Goal: Contribute content: Add original content to the website for others to see

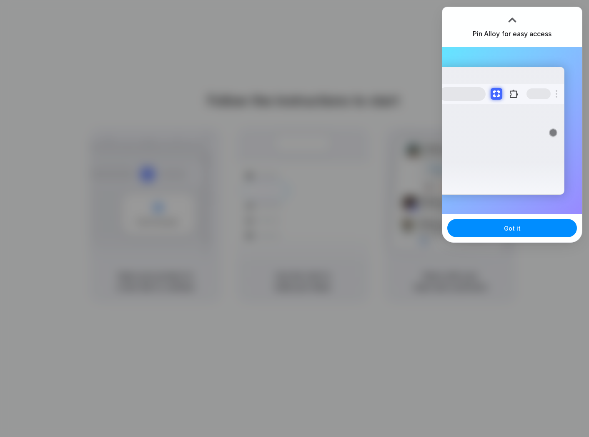
click at [516, 14] on div at bounding box center [512, 20] width 13 height 13
click at [515, 16] on div at bounding box center [512, 17] width 13 height 13
click at [513, 236] on button "Got it" at bounding box center [512, 228] width 130 height 18
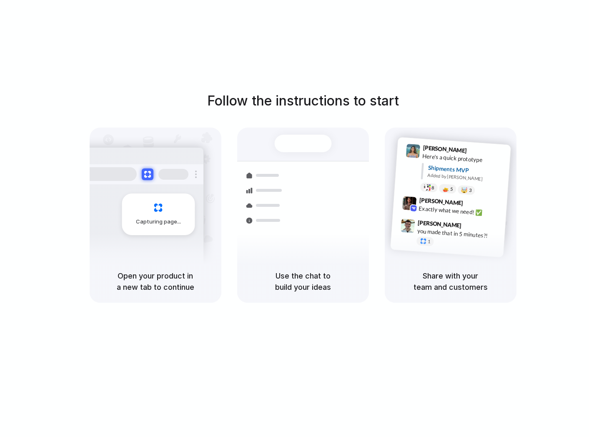
click at [295, 218] on div at bounding box center [295, 218] width 0 height 0
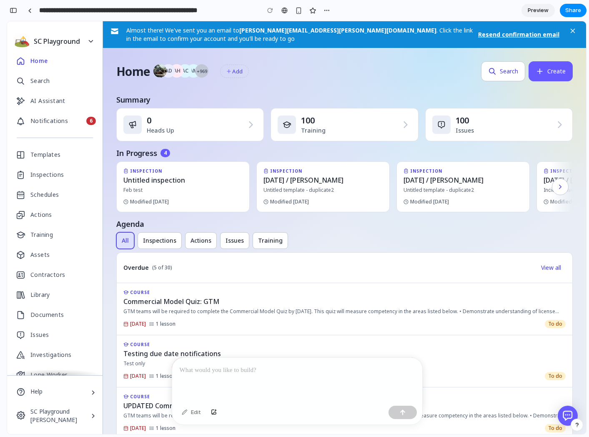
scroll to position [41, 0]
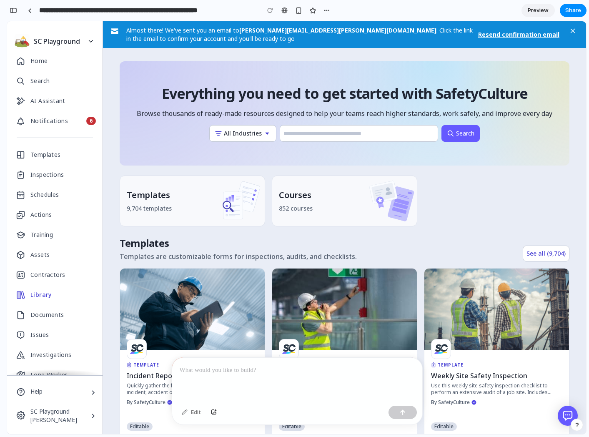
click at [311, 368] on p at bounding box center [297, 370] width 235 height 10
click at [404, 412] on div "button" at bounding box center [403, 412] width 6 height 6
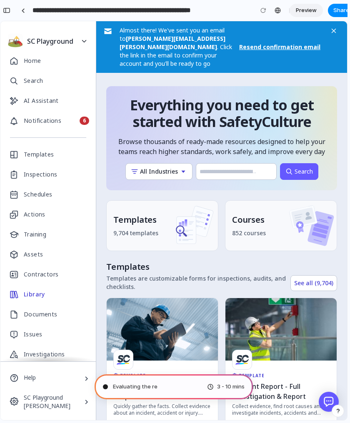
click at [121, 384] on span "Evaluating the re" at bounding box center [135, 387] width 45 height 8
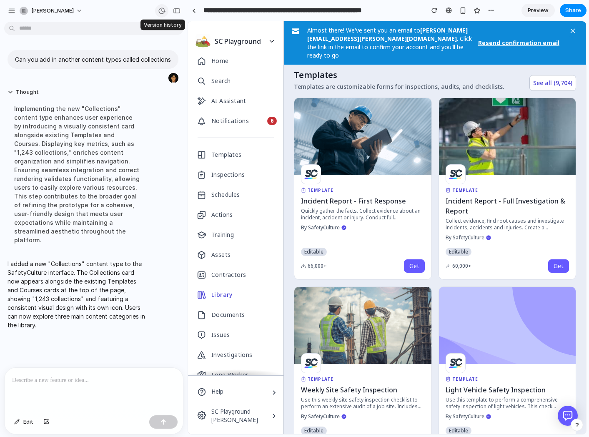
click at [164, 9] on div "button" at bounding box center [162, 11] width 8 height 8
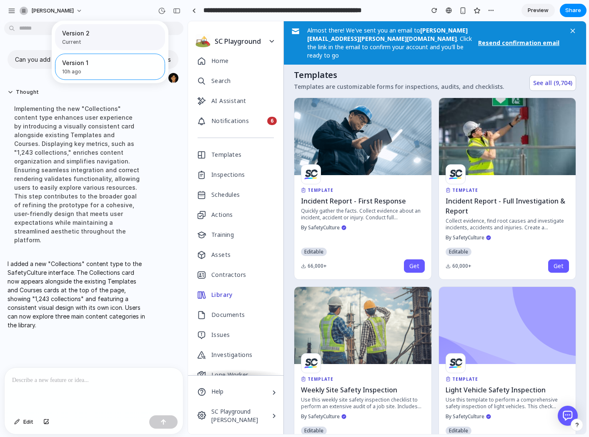
click at [109, 41] on span "Current" at bounding box center [107, 42] width 91 height 8
click at [106, 68] on div "Version 1 10h ago" at bounding box center [92, 66] width 60 height 17
click at [110, 40] on span "Current" at bounding box center [107, 42] width 91 height 8
click at [108, 63] on span "Version 1" at bounding box center [92, 62] width 60 height 9
click at [109, 65] on span "Version 1" at bounding box center [92, 62] width 60 height 9
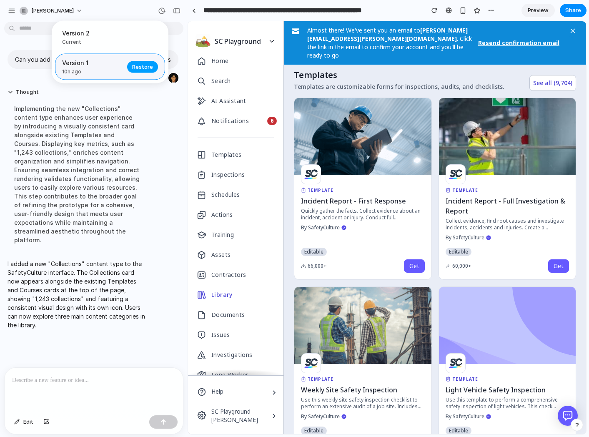
click at [145, 68] on span "Restore" at bounding box center [142, 67] width 21 height 8
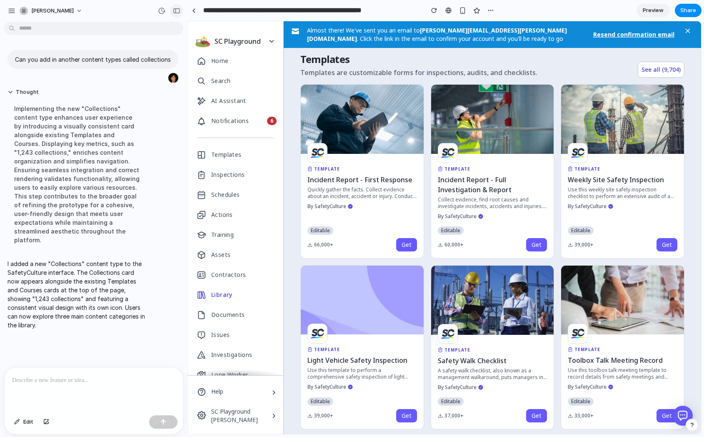
click at [174, 13] on button "button" at bounding box center [176, 10] width 13 height 13
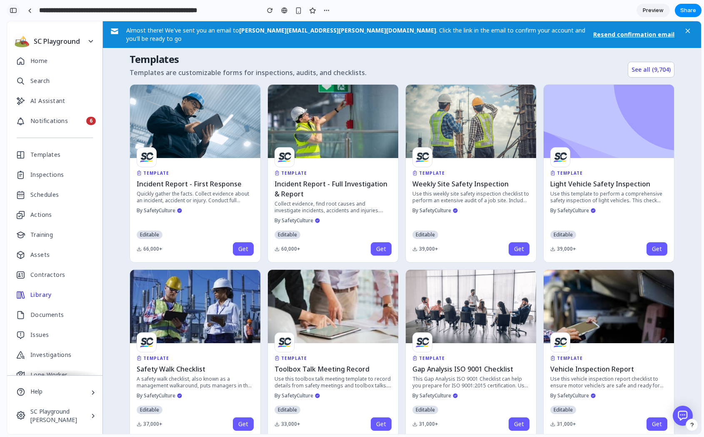
click at [15, 7] on button "button" at bounding box center [13, 10] width 13 height 13
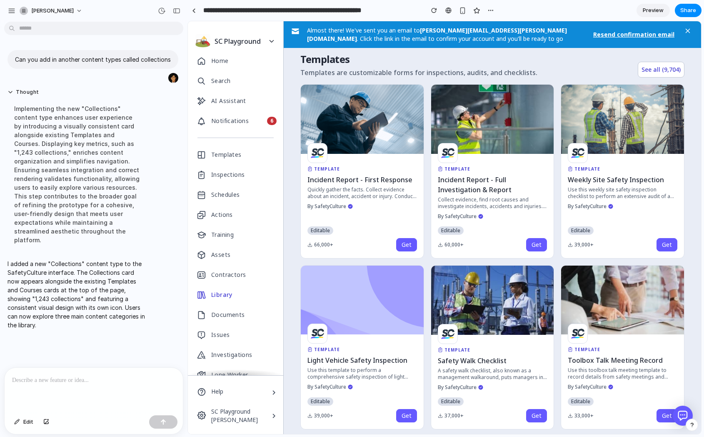
click at [50, 388] on div at bounding box center [94, 390] width 178 height 44
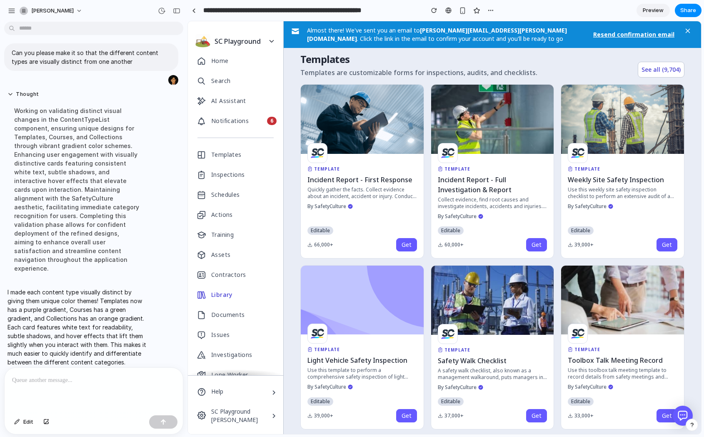
scroll to position [125, 0]
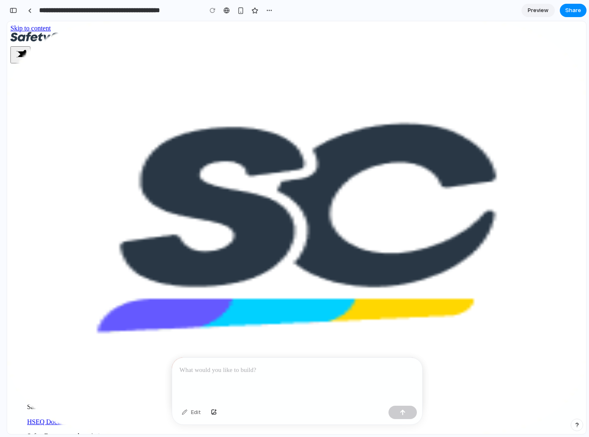
click at [327, 370] on p at bounding box center [297, 370] width 235 height 10
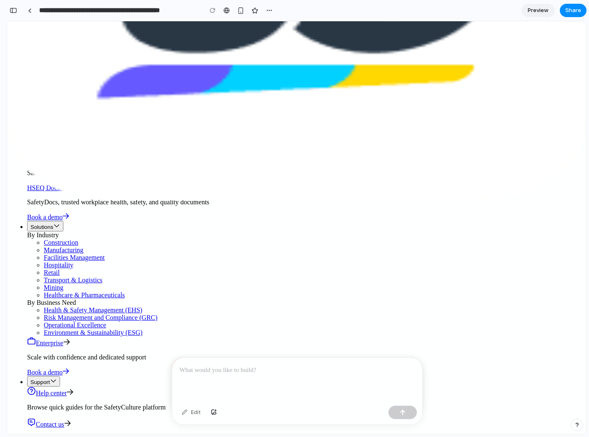
scroll to position [222, 0]
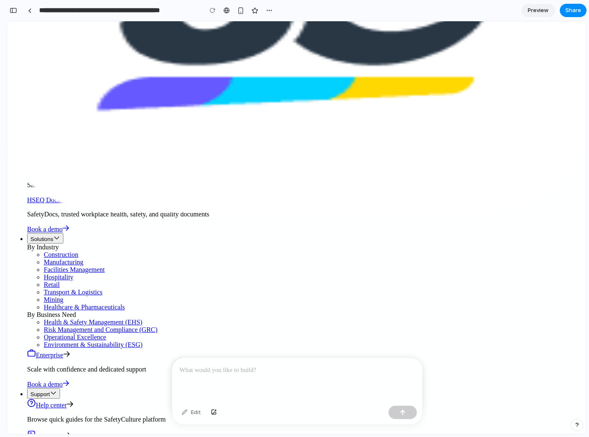
click at [210, 370] on p at bounding box center [297, 370] width 235 height 10
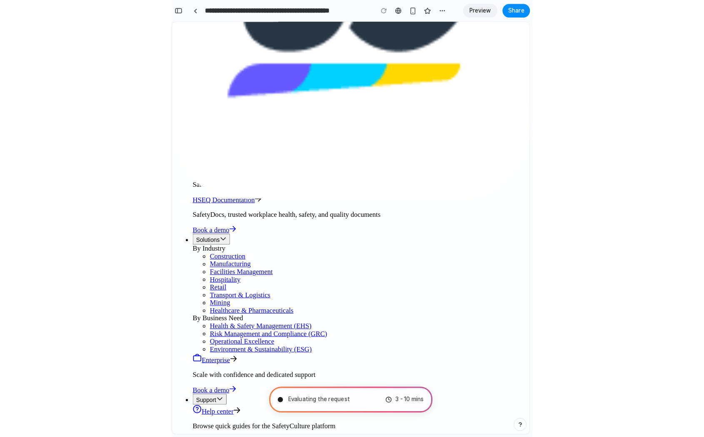
scroll to position [0, 0]
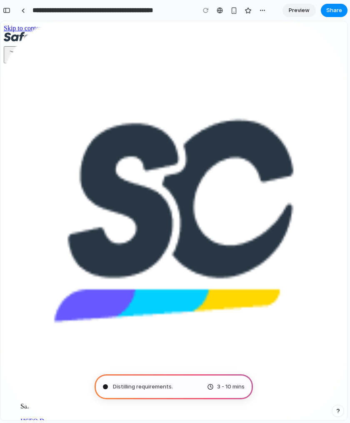
click at [192, 387] on div "Distilling requirements . 3 - 10 mins" at bounding box center [174, 387] width 158 height 25
click at [128, 390] on span "Distilling requirements ..." at bounding box center [144, 387] width 63 height 8
click at [106, 386] on div at bounding box center [105, 387] width 4 height 4
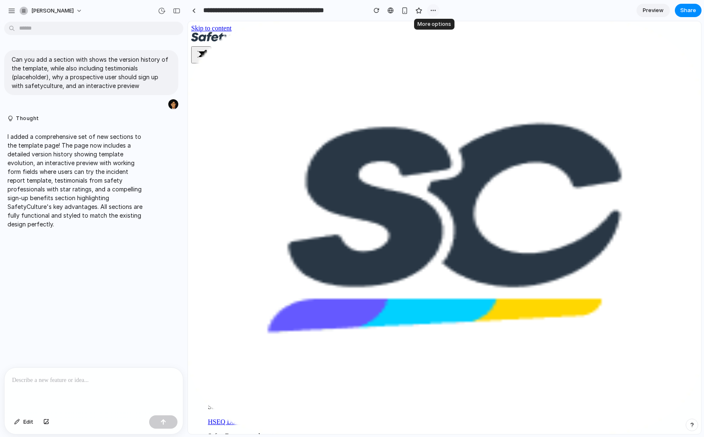
click at [434, 10] on div "button" at bounding box center [433, 10] width 7 height 7
click at [434, 10] on div "Duplicate Delete" at bounding box center [352, 218] width 704 height 437
click at [19, 422] on div "button" at bounding box center [17, 421] width 6 height 5
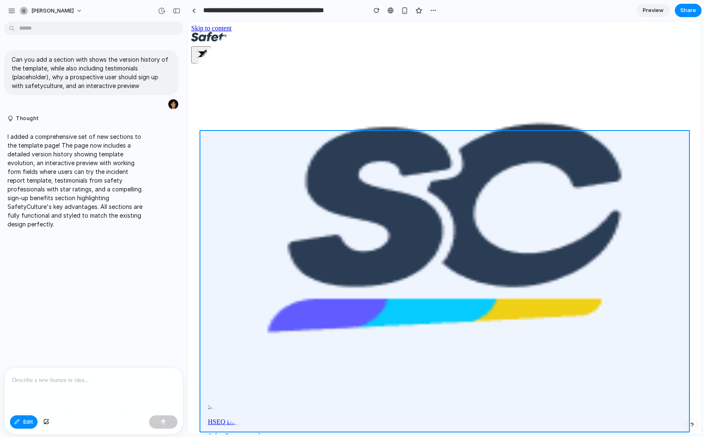
click at [294, 148] on div at bounding box center [444, 228] width 513 height 412
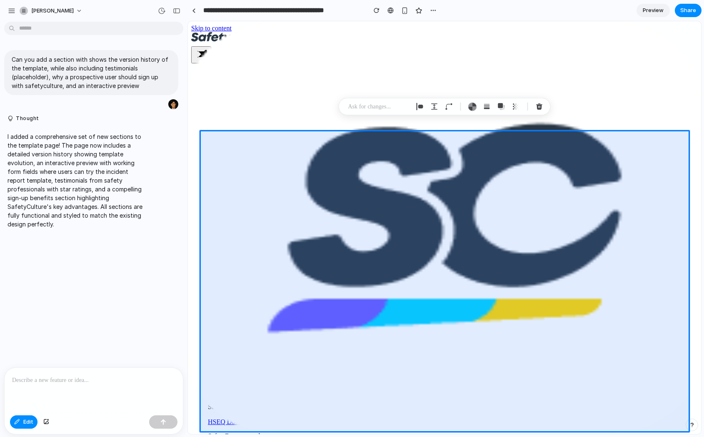
click at [76, 385] on div at bounding box center [94, 390] width 178 height 44
click at [376, 109] on p at bounding box center [379, 107] width 62 height 10
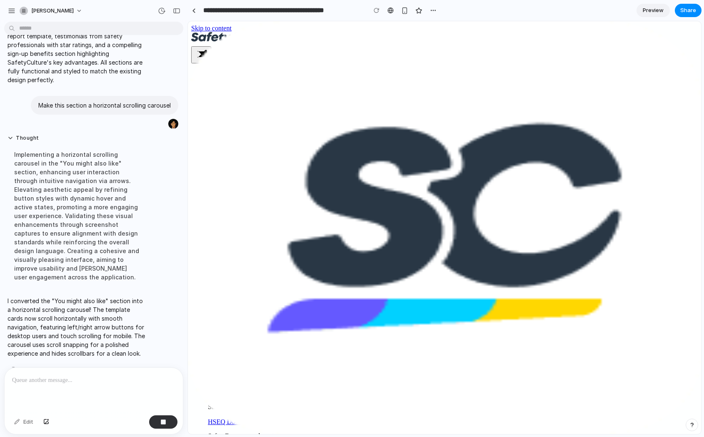
scroll to position [125, 0]
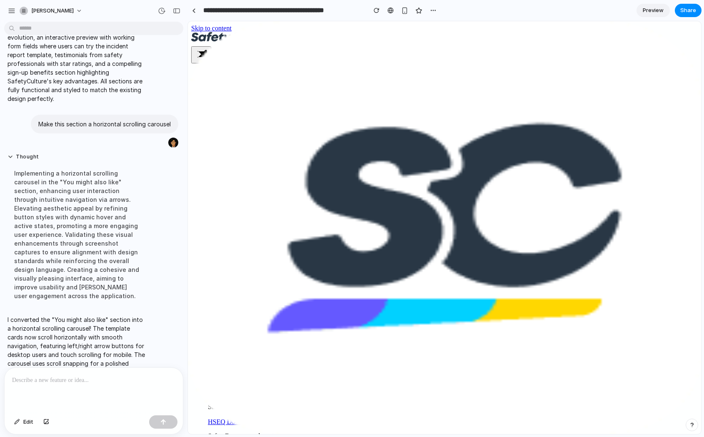
click at [98, 378] on p at bounding box center [93, 380] width 163 height 10
click at [20, 421] on button "Edit" at bounding box center [24, 421] width 28 height 13
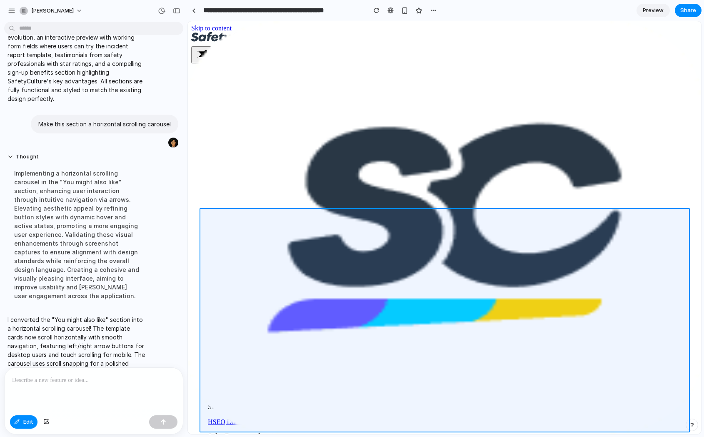
click at [304, 227] on div at bounding box center [444, 228] width 513 height 412
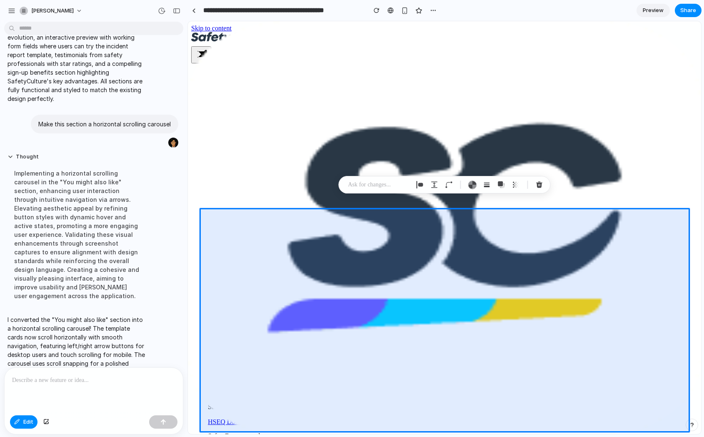
click at [86, 380] on p at bounding box center [93, 380] width 163 height 10
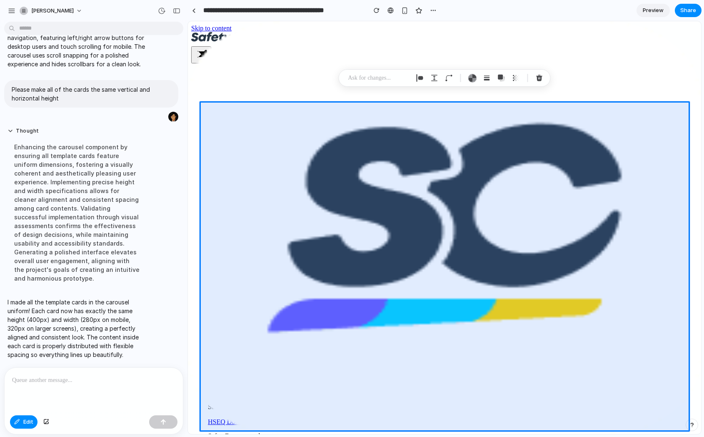
scroll to position [281, 0]
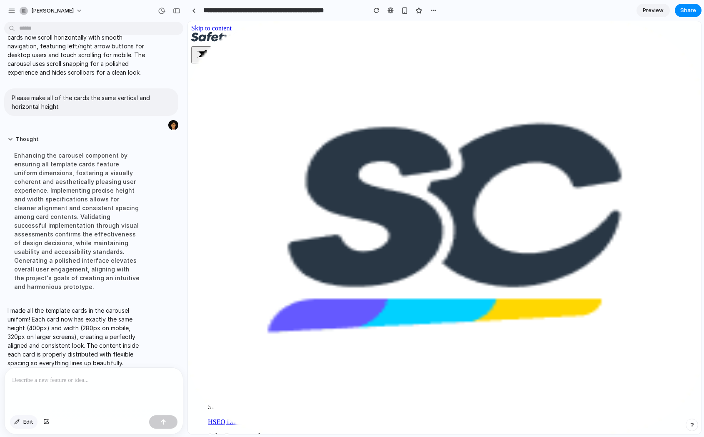
click at [16, 419] on div "button" at bounding box center [17, 421] width 6 height 5
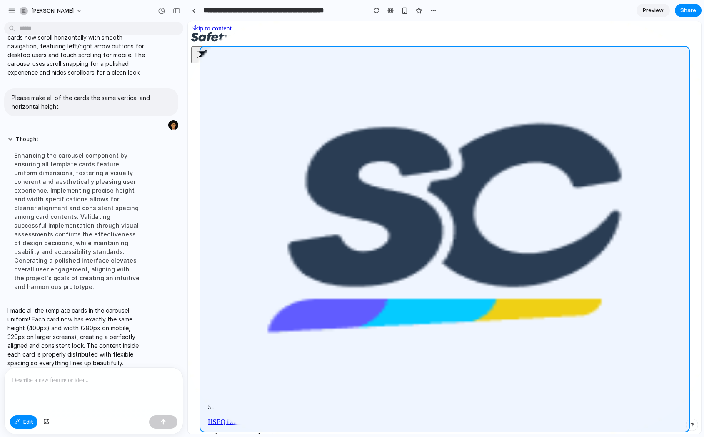
click at [337, 58] on div at bounding box center [444, 228] width 513 height 412
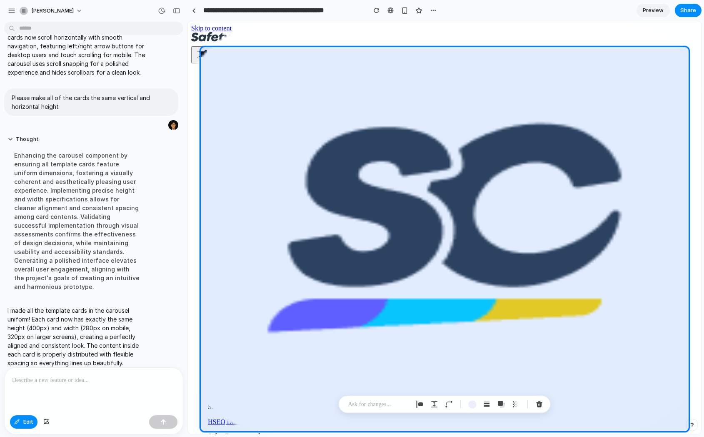
click at [98, 379] on p at bounding box center [93, 380] width 163 height 10
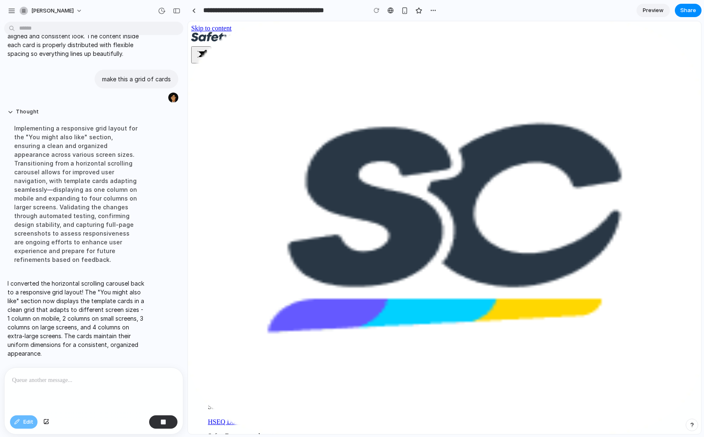
scroll to position [418, 0]
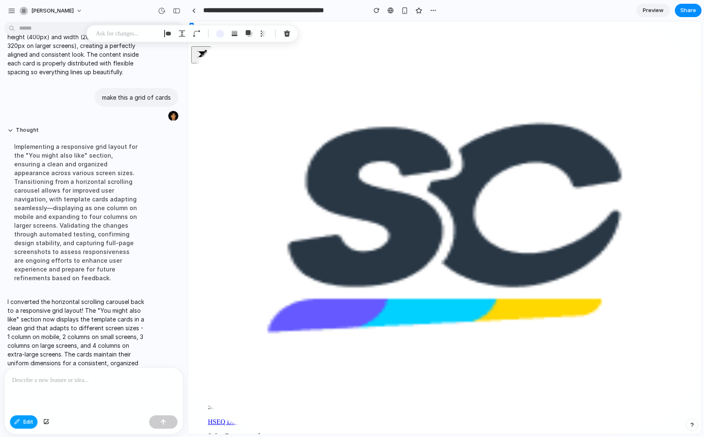
click at [28, 421] on span "Edit" at bounding box center [28, 422] width 10 height 8
click at [15, 424] on button "Edit" at bounding box center [24, 421] width 28 height 13
click at [26, 424] on span "Edit" at bounding box center [28, 422] width 10 height 8
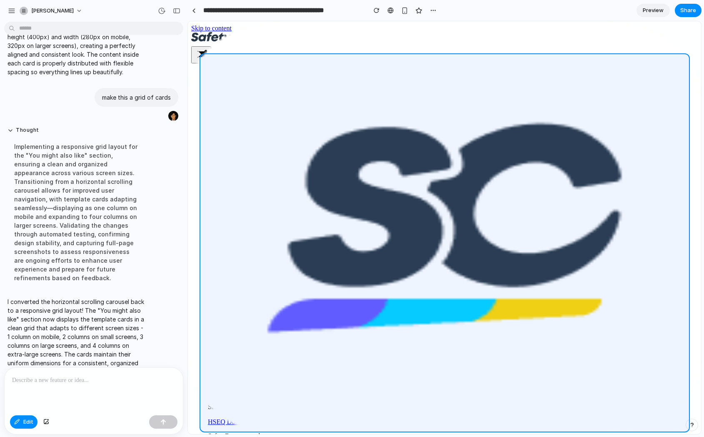
click at [206, 321] on div at bounding box center [444, 228] width 513 height 412
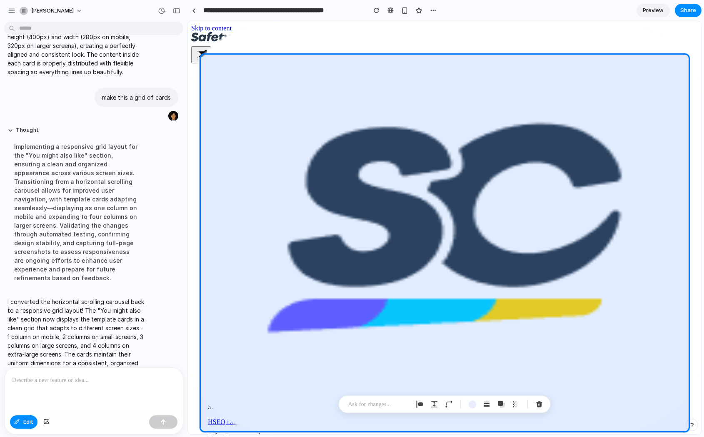
click at [103, 387] on div at bounding box center [94, 390] width 178 height 44
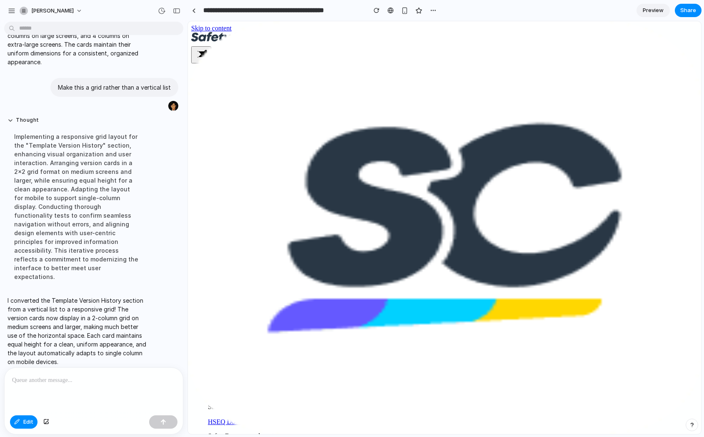
scroll to position [556, 0]
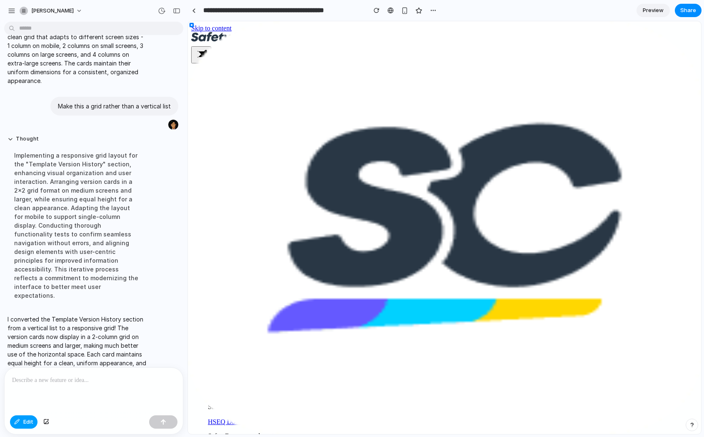
click at [16, 420] on div "button" at bounding box center [17, 421] width 6 height 5
click at [589, 10] on span "Preview" at bounding box center [653, 10] width 21 height 8
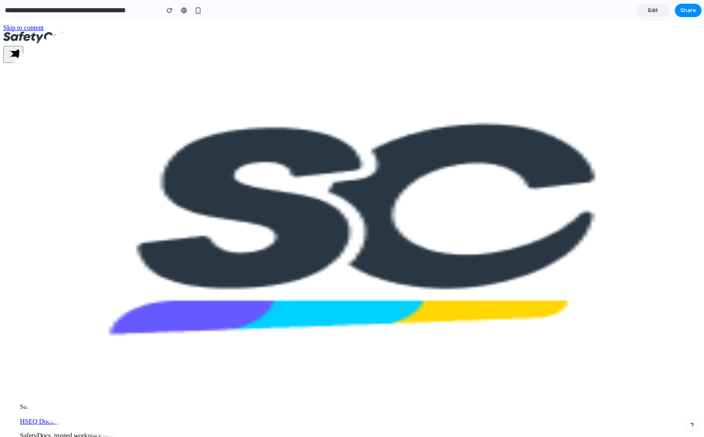
click at [589, 10] on link "Edit" at bounding box center [653, 10] width 33 height 13
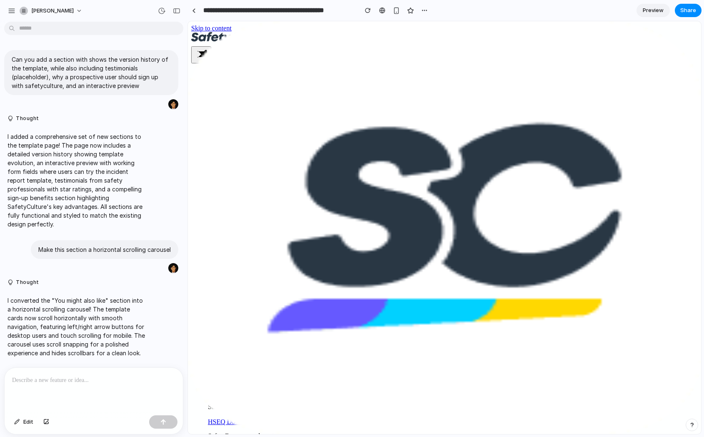
scroll to position [411, 0]
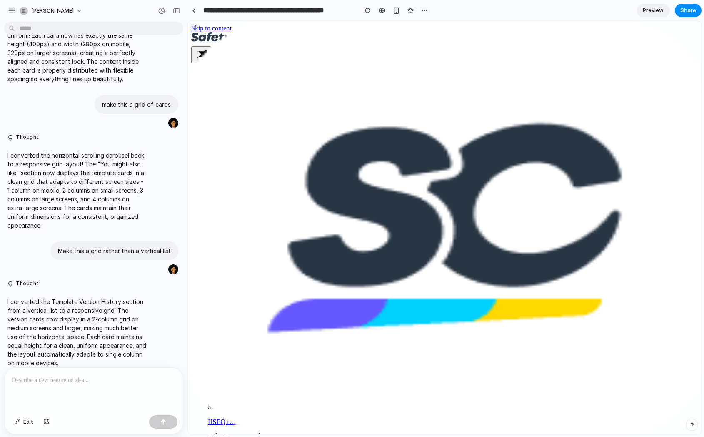
click at [129, 378] on p at bounding box center [93, 380] width 163 height 10
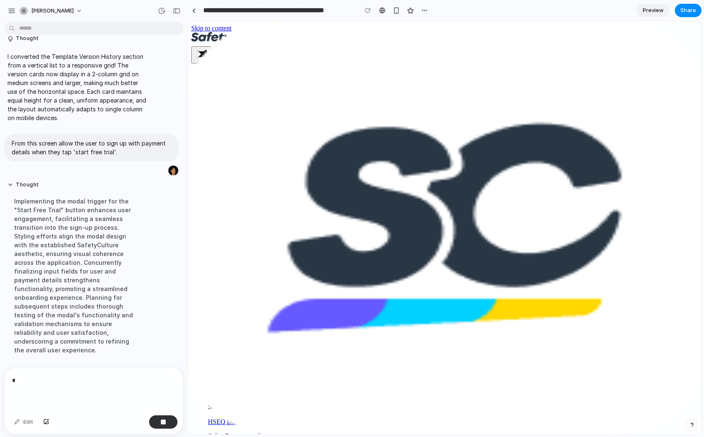
scroll to position [658, 0]
click at [176, 10] on div "button" at bounding box center [177, 11] width 8 height 6
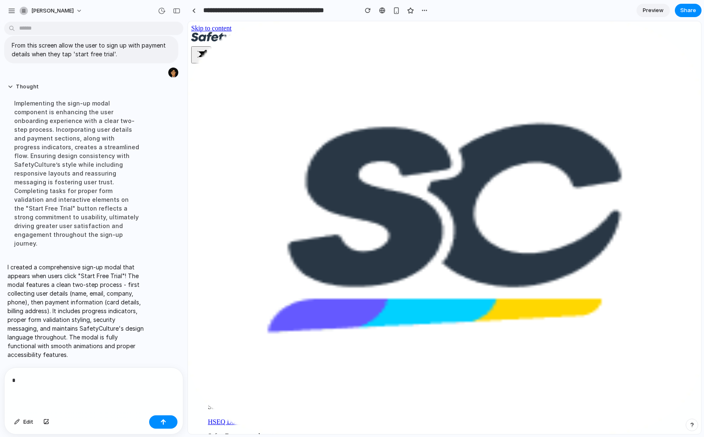
scroll to position [728, 0]
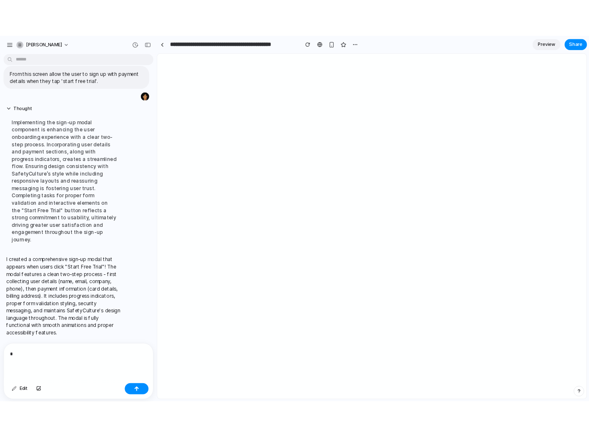
scroll to position [728, 0]
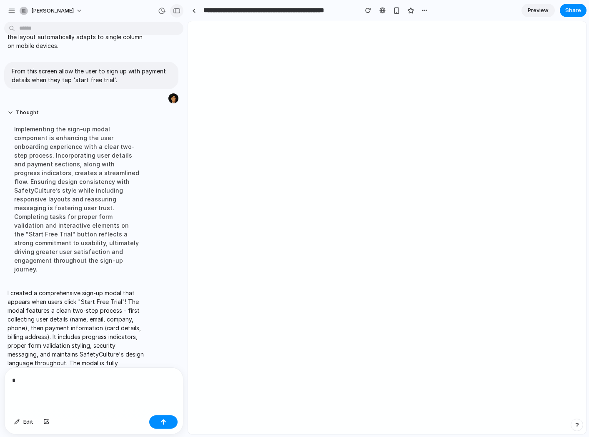
click at [182, 9] on button "button" at bounding box center [176, 10] width 13 height 13
